Goal: Use online tool/utility

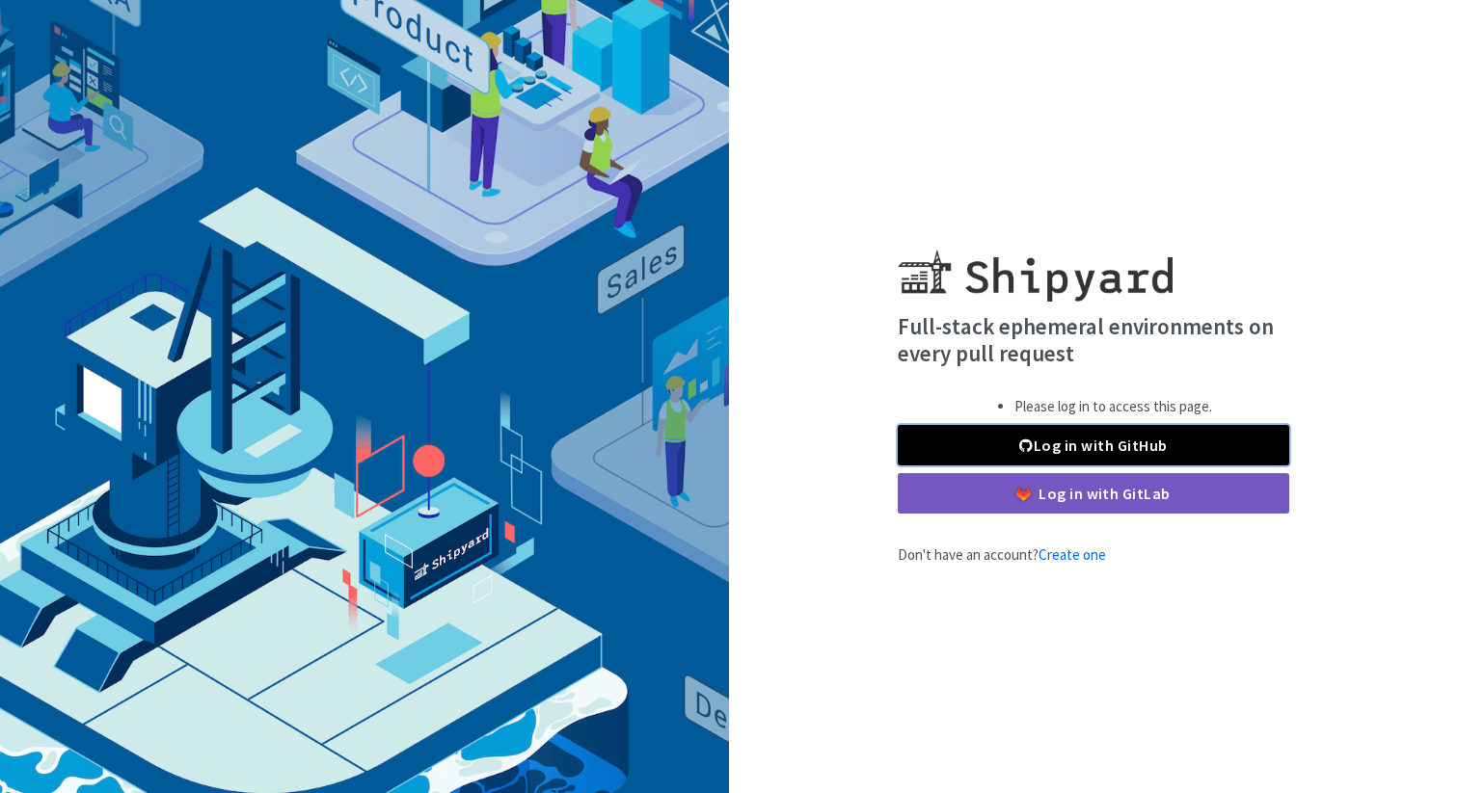
click at [963, 438] on link "Log in with GitHub" at bounding box center [1093, 445] width 391 height 40
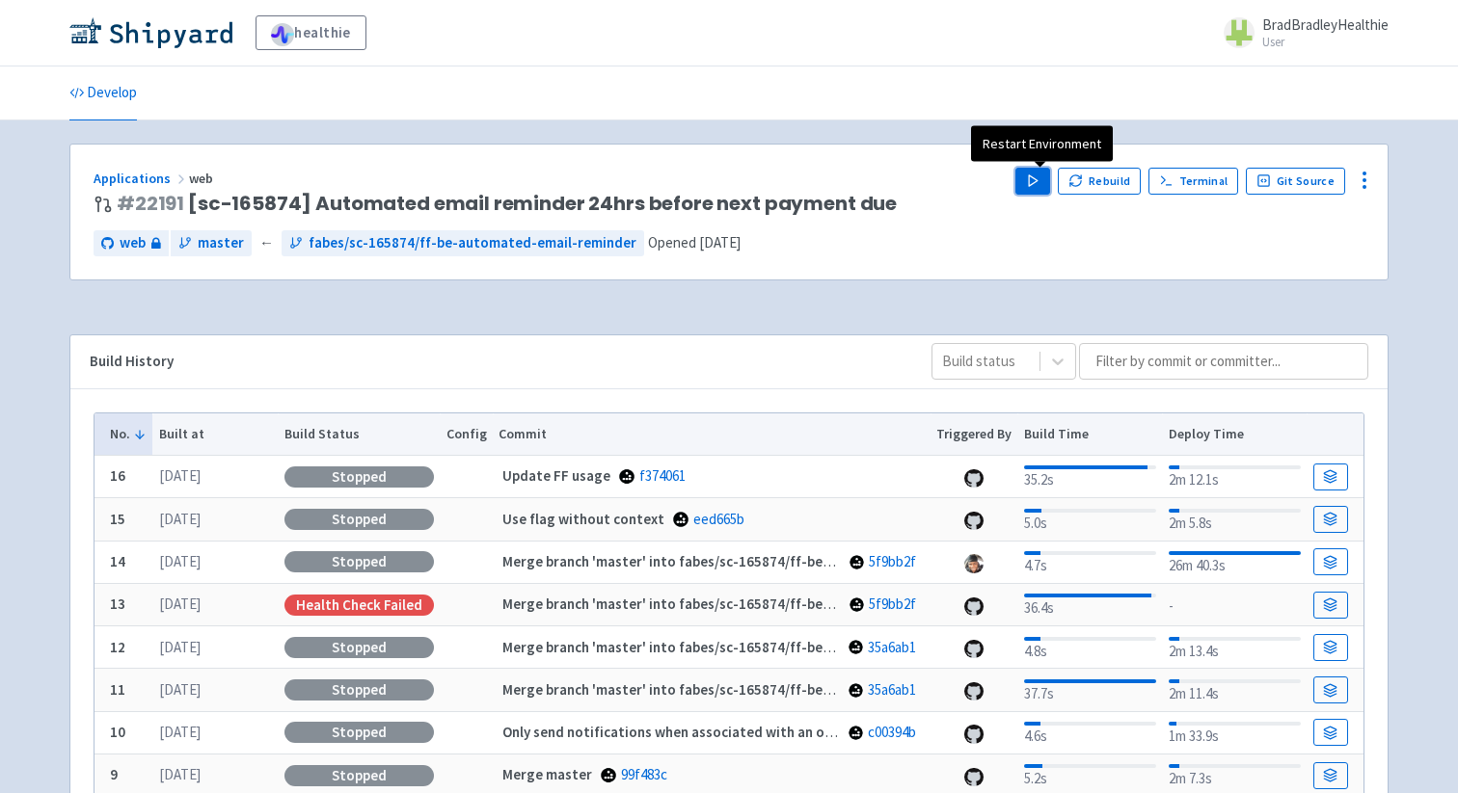
click at [1050, 182] on button "Play" at bounding box center [1032, 181] width 35 height 27
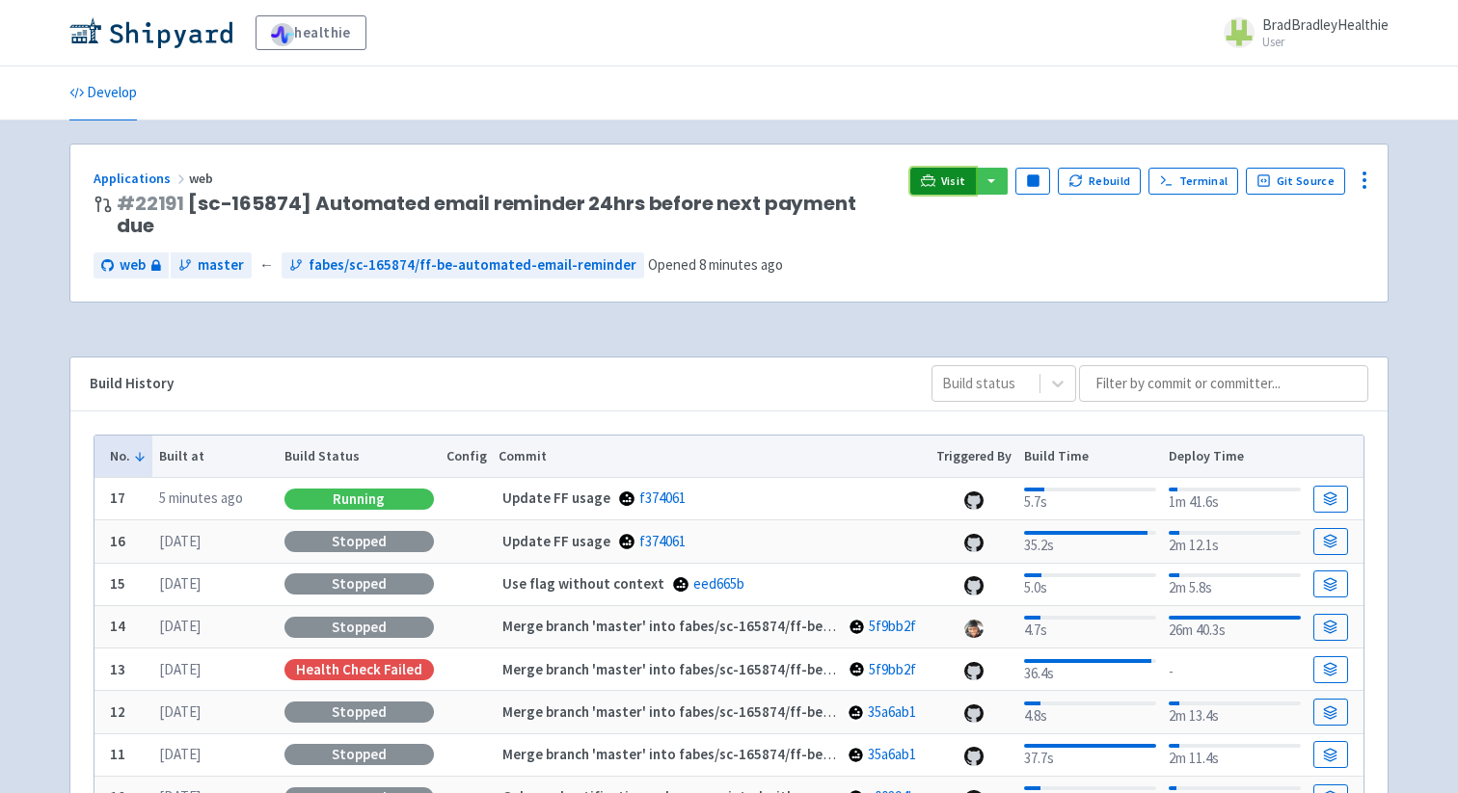
click at [959, 175] on span "Visit" at bounding box center [953, 181] width 25 height 15
